Goal: Find specific page/section: Find specific page/section

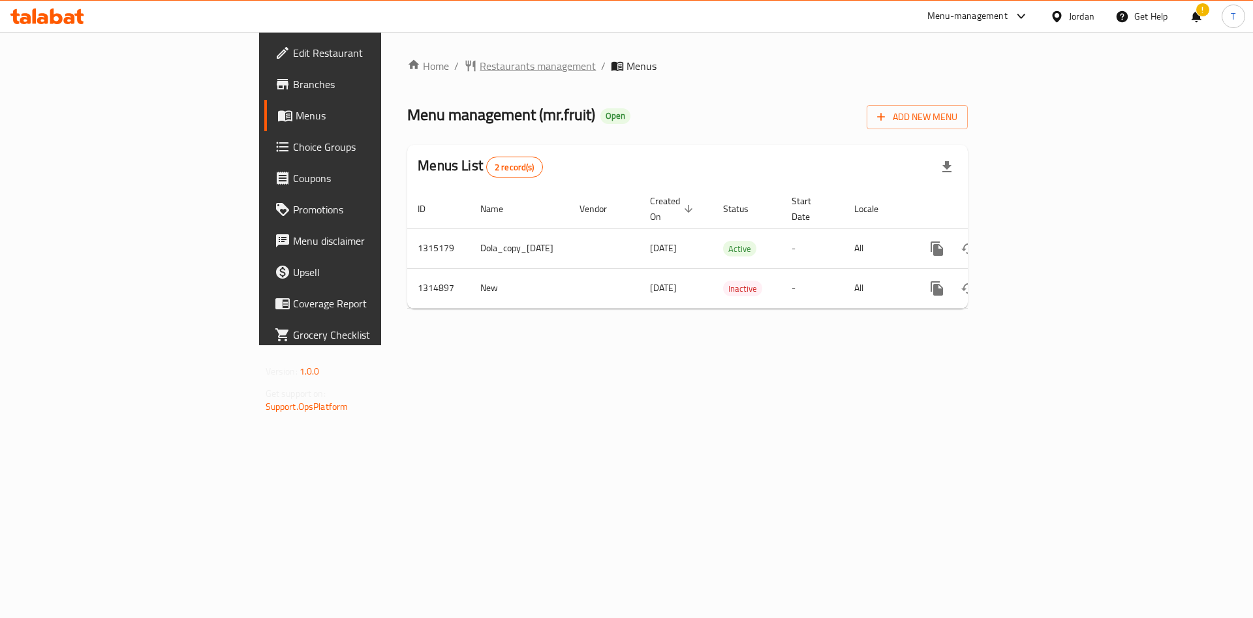
click at [480, 66] on span "Restaurants management" at bounding box center [538, 66] width 116 height 16
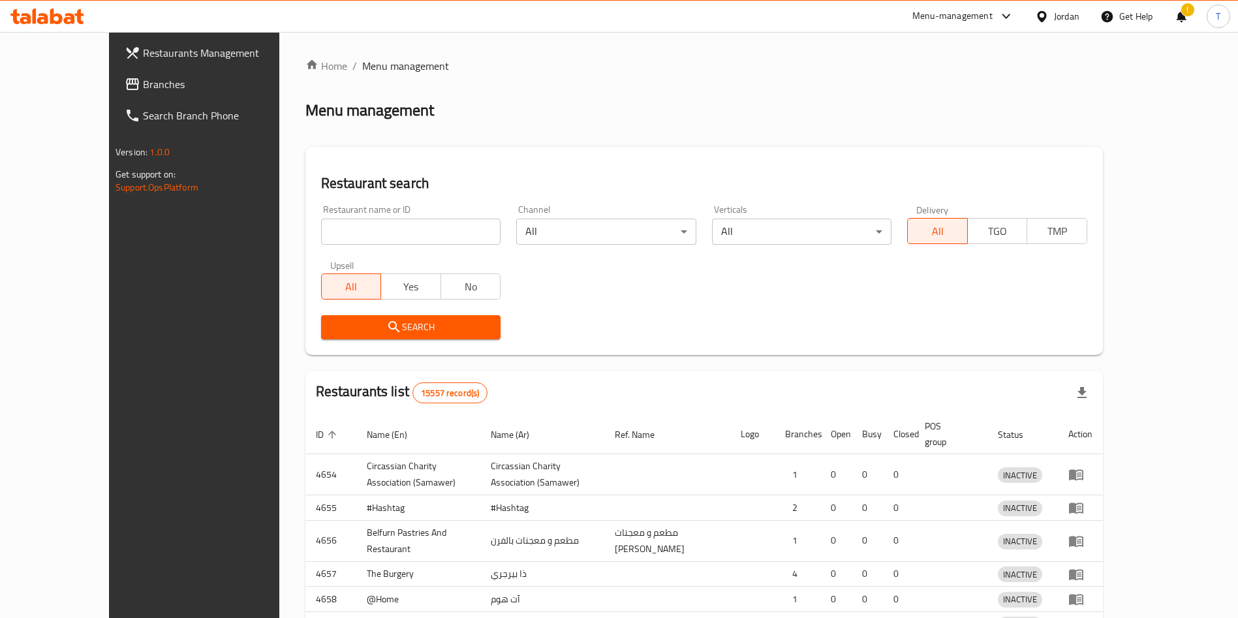
click at [407, 231] on div at bounding box center [619, 309] width 1238 height 618
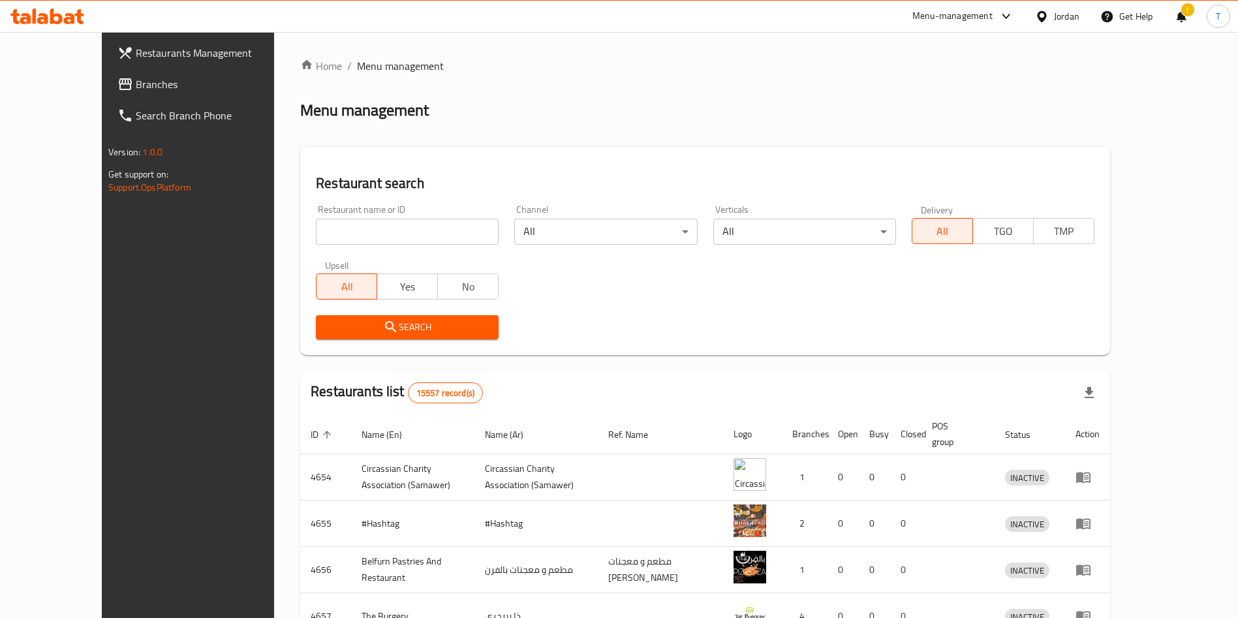
click at [413, 228] on input "search" at bounding box center [407, 232] width 183 height 26
type input "مستر فروت"
click button "Search" at bounding box center [407, 327] width 183 height 24
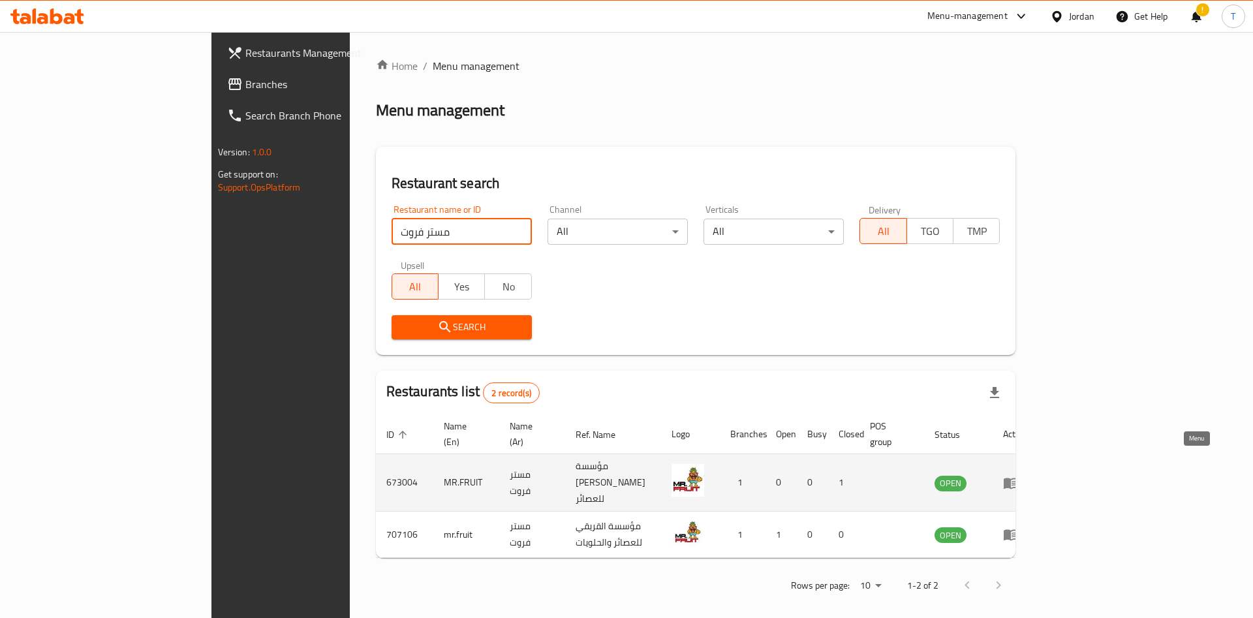
click at [1019, 475] on icon "enhanced table" at bounding box center [1011, 483] width 16 height 16
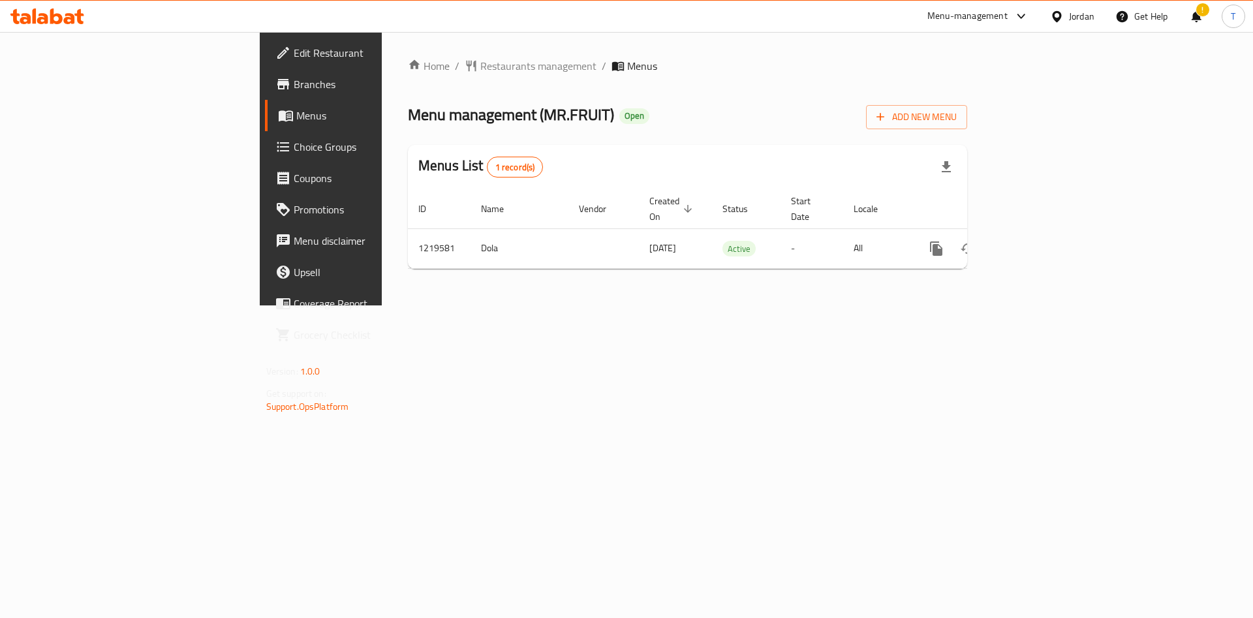
click at [294, 78] on span "Branches" at bounding box center [376, 84] width 165 height 16
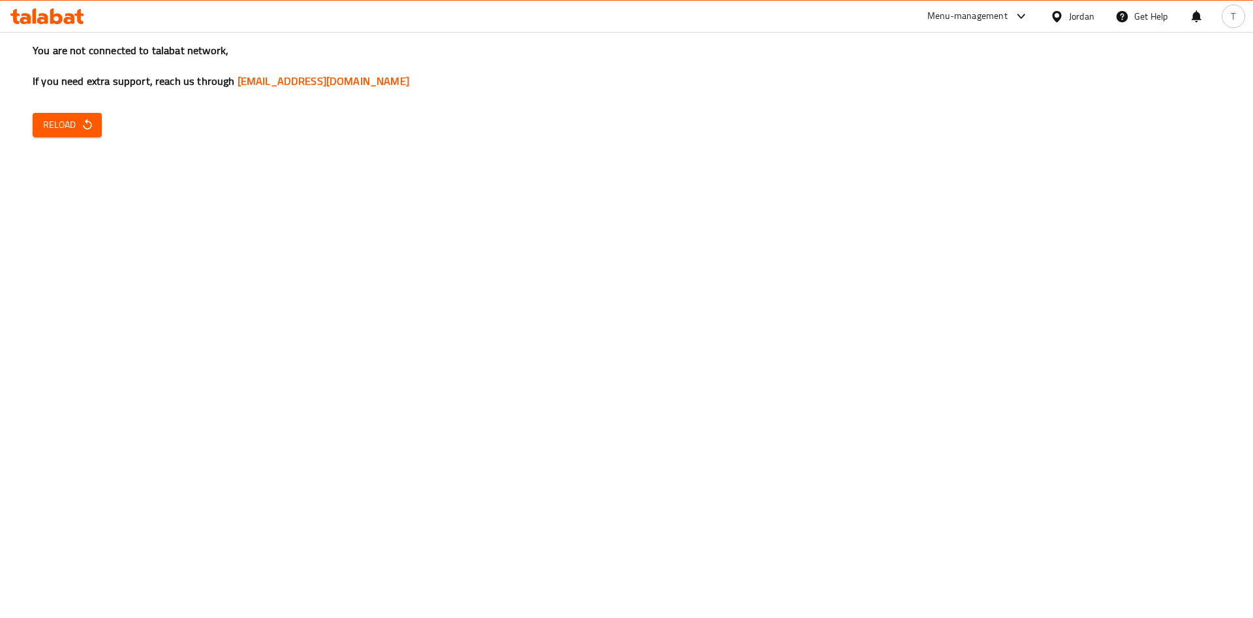
drag, startPoint x: 65, startPoint y: 113, endPoint x: 78, endPoint y: 116, distance: 12.8
click at [66, 113] on button "Reload" at bounding box center [67, 125] width 69 height 24
drag, startPoint x: 44, startPoint y: 144, endPoint x: 48, endPoint y: 130, distance: 14.5
click at [44, 138] on div "You are not connected to talabat network, If you need extra support, reach us t…" at bounding box center [626, 309] width 1253 height 618
click at [53, 127] on span "Reload" at bounding box center [67, 125] width 48 height 16
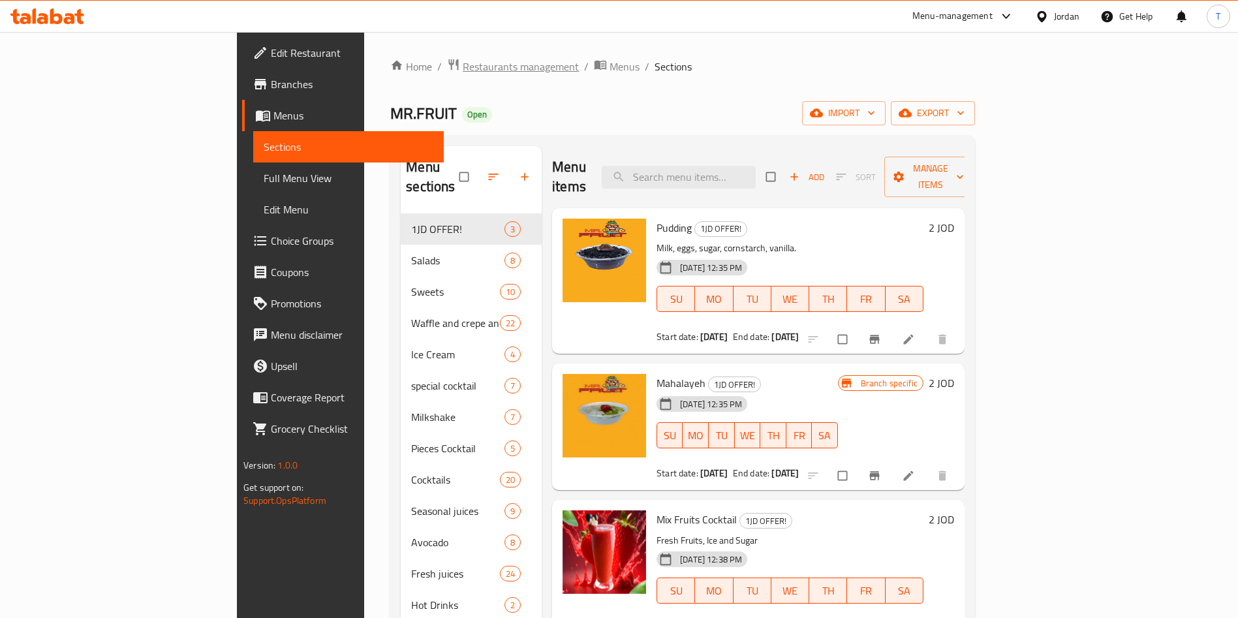
click at [463, 69] on span "Restaurants management" at bounding box center [521, 67] width 116 height 16
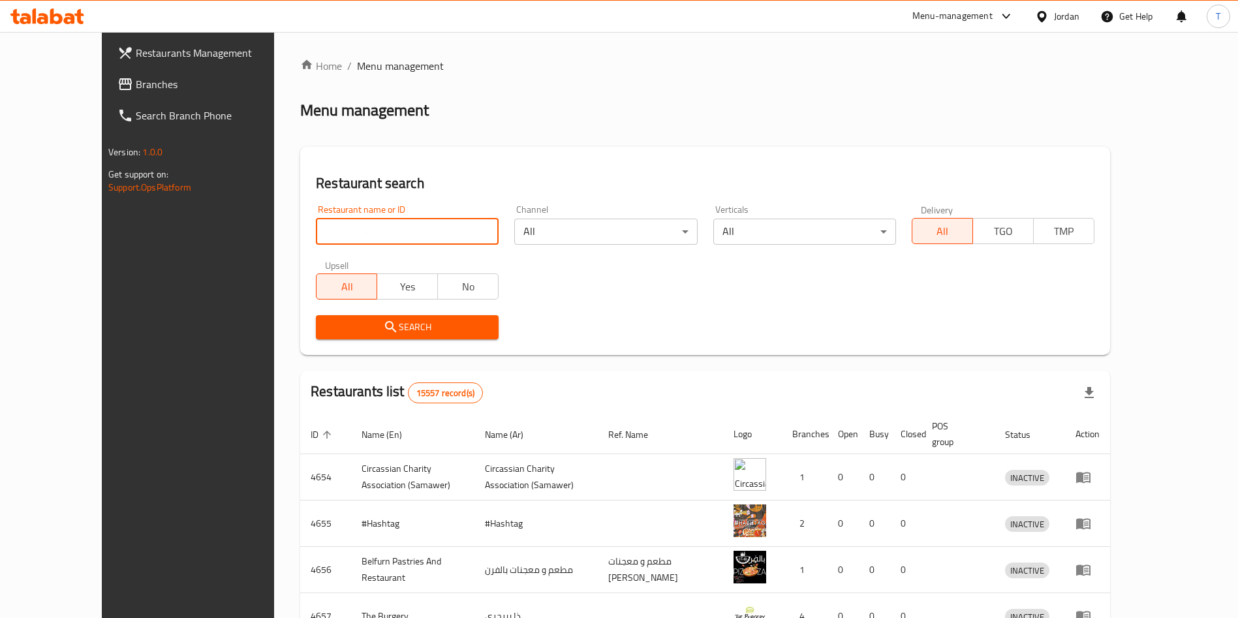
drag, startPoint x: 359, startPoint y: 236, endPoint x: 355, endPoint y: 243, distance: 8.2
click at [361, 236] on input "search" at bounding box center [407, 232] width 183 height 26
type input "مستر فروت"
click button "Search" at bounding box center [407, 327] width 183 height 24
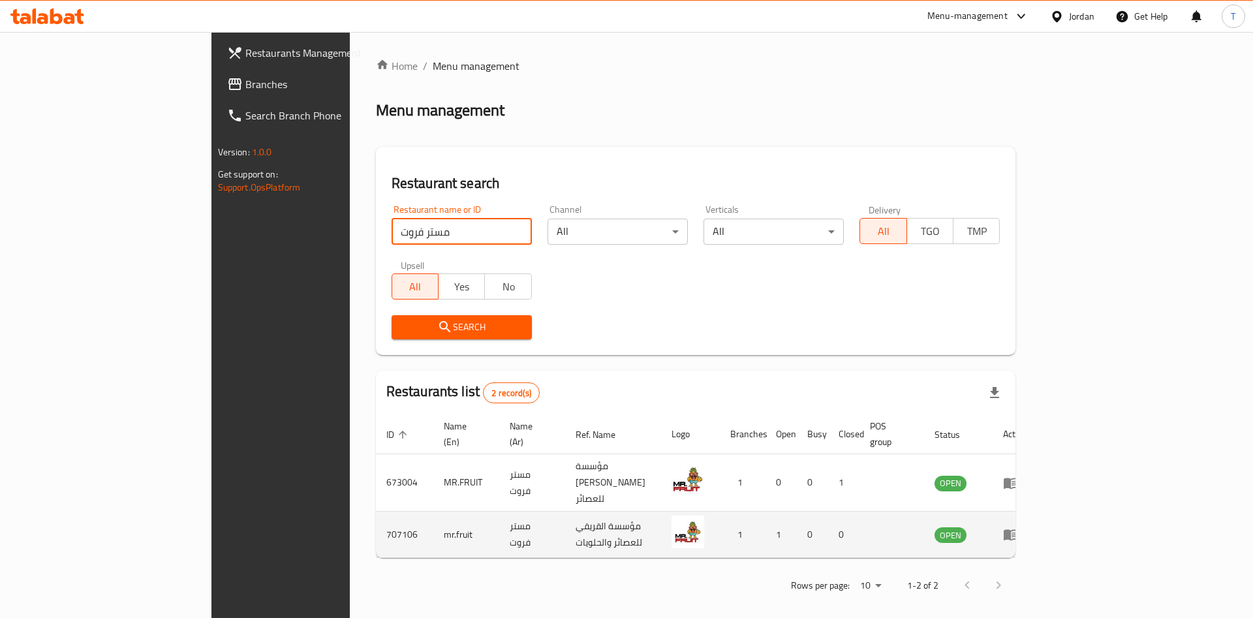
click at [1019, 527] on icon "enhanced table" at bounding box center [1011, 535] width 16 height 16
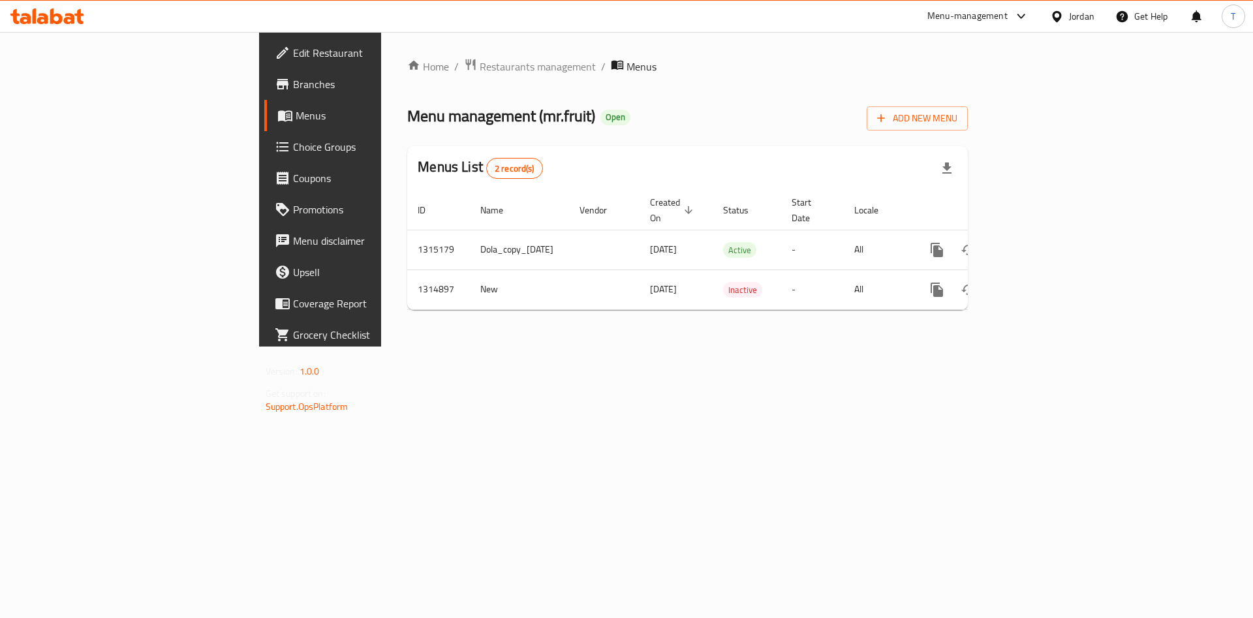
click at [293, 86] on span "Branches" at bounding box center [375, 84] width 165 height 16
